Goal: Task Accomplishment & Management: Manage account settings

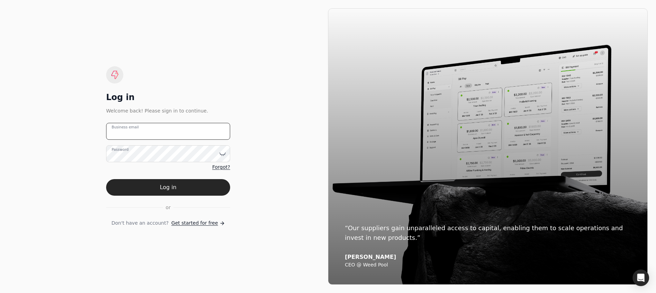
click at [157, 133] on email "Business email" at bounding box center [168, 131] width 124 height 17
type email "[EMAIL_ADDRESS][DOMAIN_NAME]"
click at [106, 179] on button "Log in" at bounding box center [168, 187] width 124 height 17
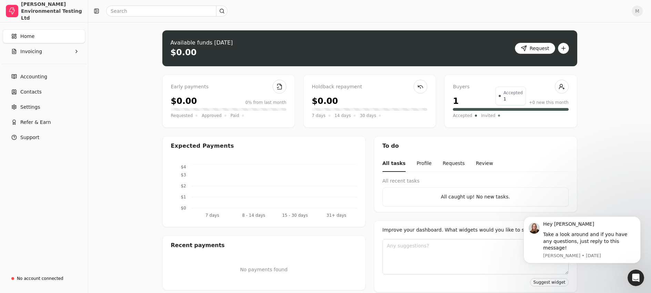
click at [465, 110] on div at bounding box center [510, 109] width 115 height 3
click at [460, 113] on span "Accepted" at bounding box center [462, 115] width 19 height 7
click at [458, 88] on div "Buyers" at bounding box center [510, 87] width 115 height 8
